Goal: Information Seeking & Learning: Learn about a topic

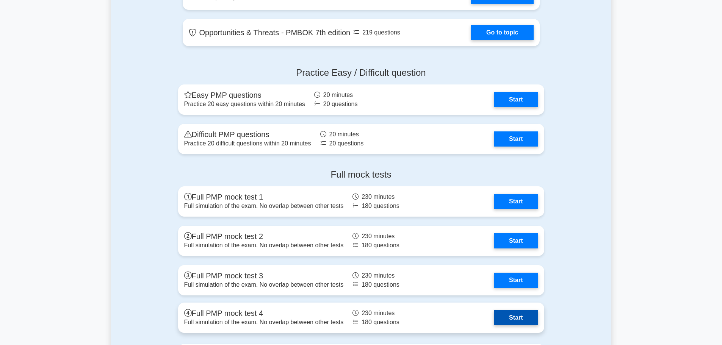
scroll to position [1766, 0]
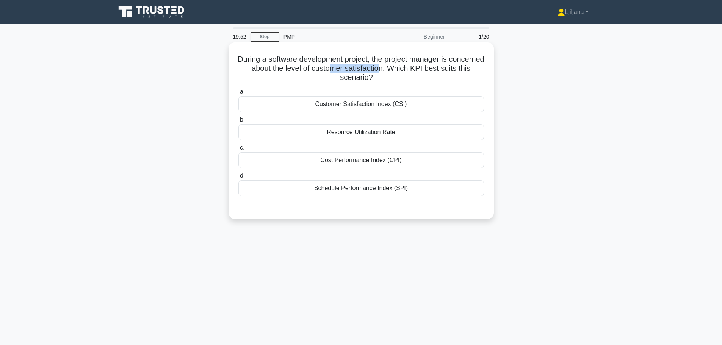
drag, startPoint x: 355, startPoint y: 68, endPoint x: 405, endPoint y: 68, distance: 49.6
click at [405, 68] on h5 "During a software development project, the project manager is concerned about t…" at bounding box center [360, 69] width 247 height 28
click at [355, 104] on div "Customer Satisfaction Index (CSI)" at bounding box center [360, 104] width 245 height 16
click at [426, 108] on div "Customer Satisfaction Index (CSI)" at bounding box center [360, 104] width 245 height 16
click at [238, 94] on input "a. Customer Satisfaction Index (CSI)" at bounding box center [238, 91] width 0 height 5
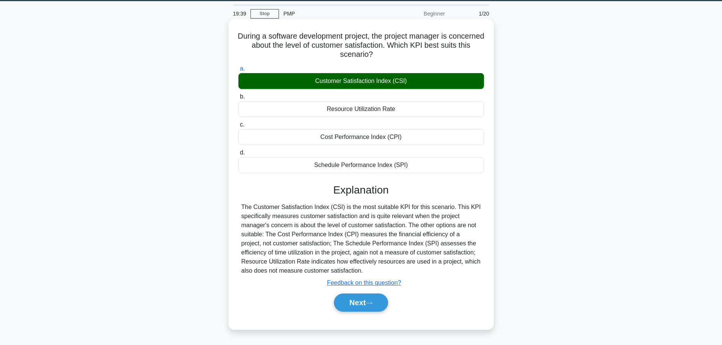
scroll to position [64, 0]
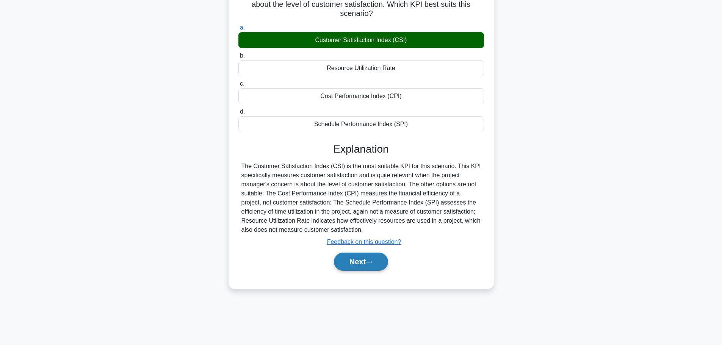
click at [367, 264] on button "Next" at bounding box center [361, 262] width 54 height 18
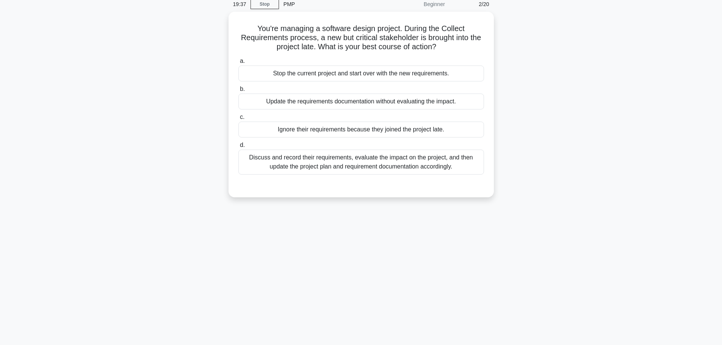
scroll to position [0, 0]
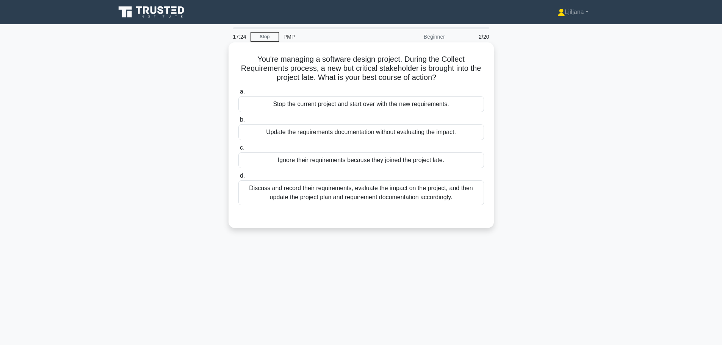
click at [295, 67] on h5 "You're managing a software design project. During the Collect Requirements proc…" at bounding box center [360, 69] width 247 height 28
drag, startPoint x: 298, startPoint y: 80, endPoint x: 383, endPoint y: 77, distance: 84.9
click at [383, 77] on h5 "You're managing a software design project. During the Collect Requirements proc…" at bounding box center [360, 69] width 247 height 28
drag, startPoint x: 275, startPoint y: 133, endPoint x: 437, endPoint y: 128, distance: 162.2
click at [437, 128] on div "Update the requirements documentation without evaluating the impact." at bounding box center [360, 132] width 245 height 16
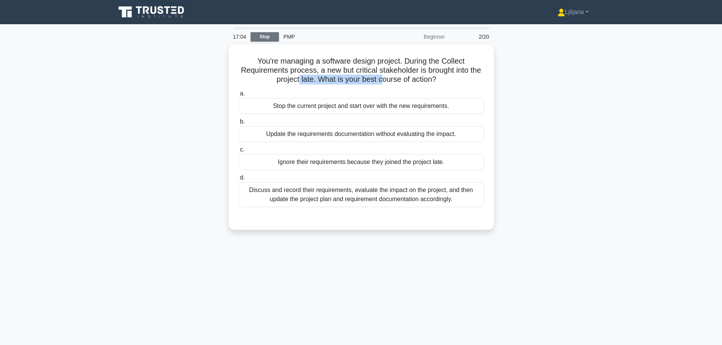
click at [271, 40] on link "Stop" at bounding box center [264, 36] width 28 height 9
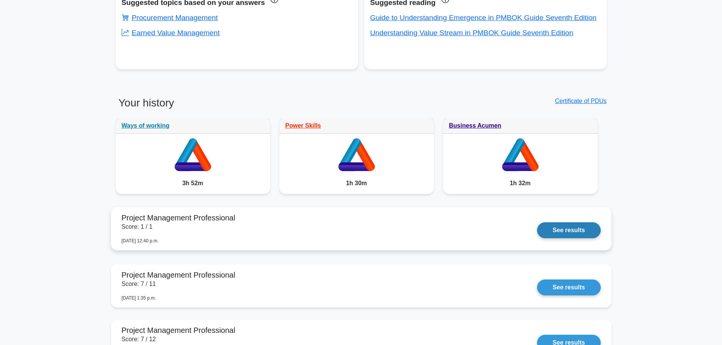
scroll to position [303, 0]
